Goal: Check status

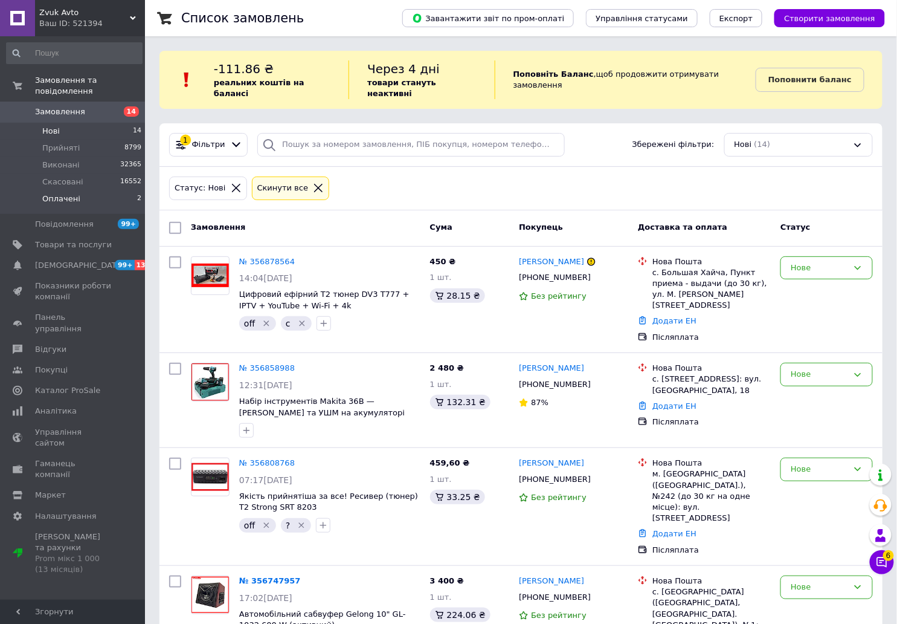
click at [53, 193] on span "Оплачені" at bounding box center [61, 198] width 38 height 11
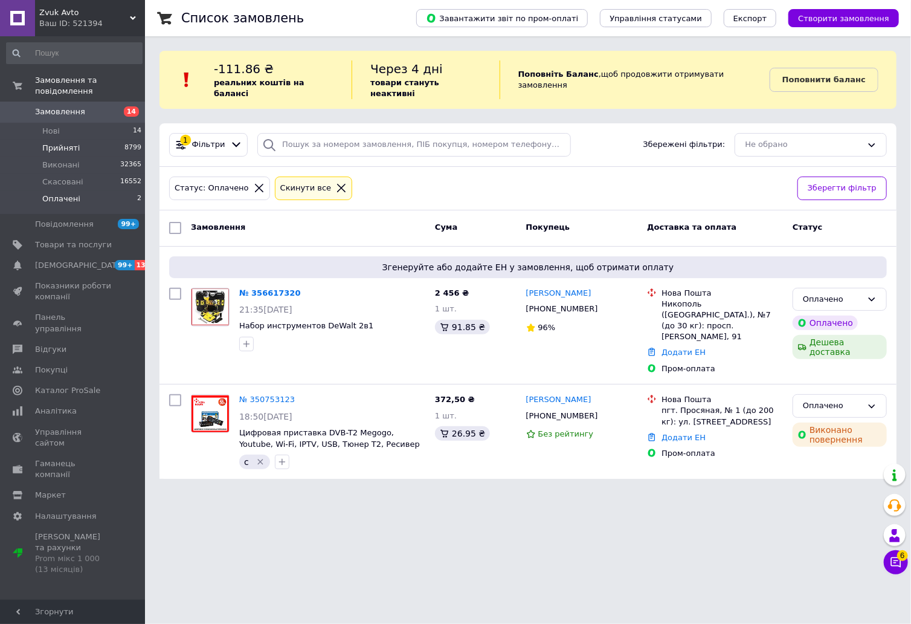
click at [94, 140] on li "Прийняті 8799" at bounding box center [74, 148] width 149 height 17
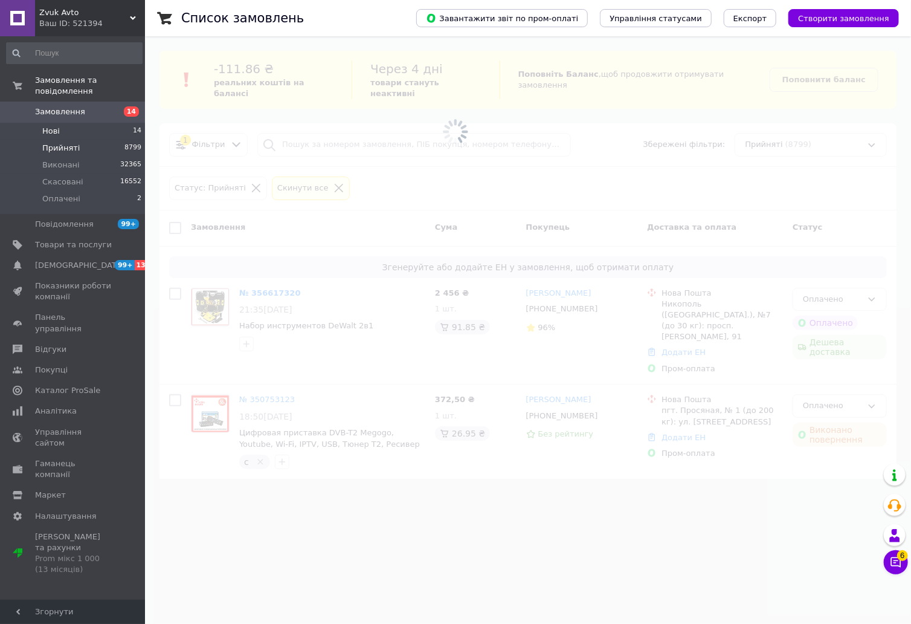
click at [100, 123] on li "Нові 14" at bounding box center [74, 131] width 149 height 17
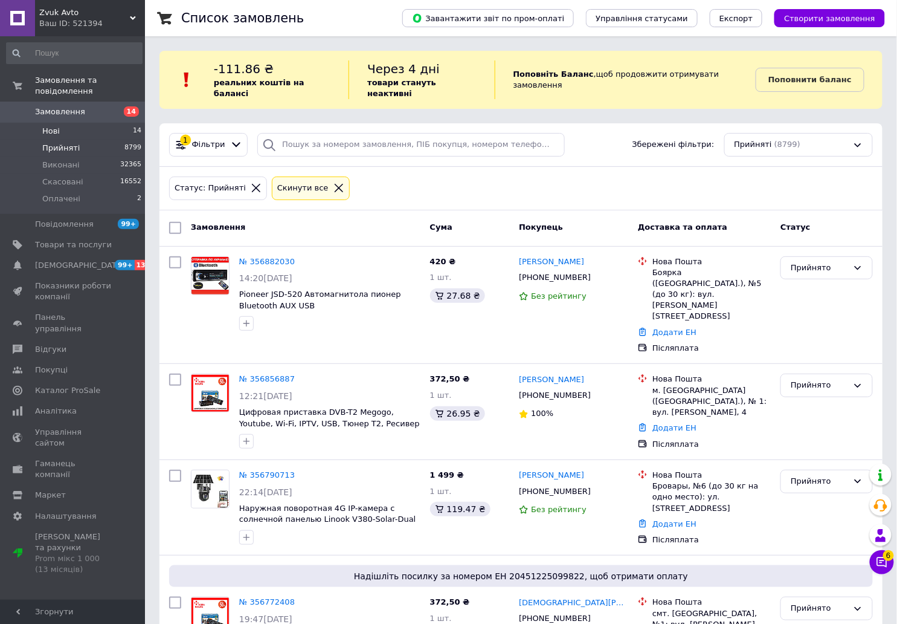
click at [75, 123] on li "Нові 14" at bounding box center [74, 131] width 149 height 17
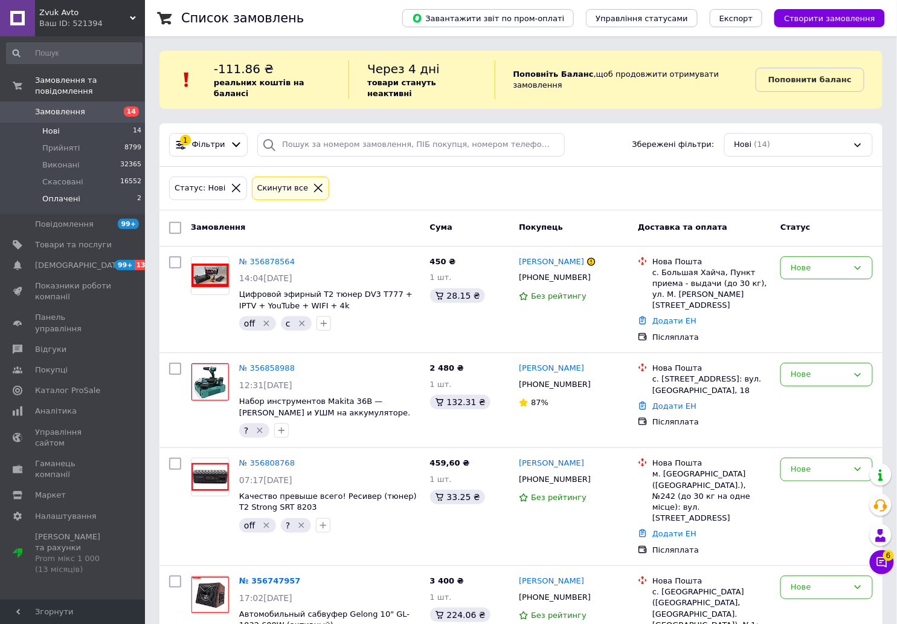
click at [80, 190] on li "Оплачені 2" at bounding box center [74, 201] width 149 height 23
